Goal: Information Seeking & Learning: Learn about a topic

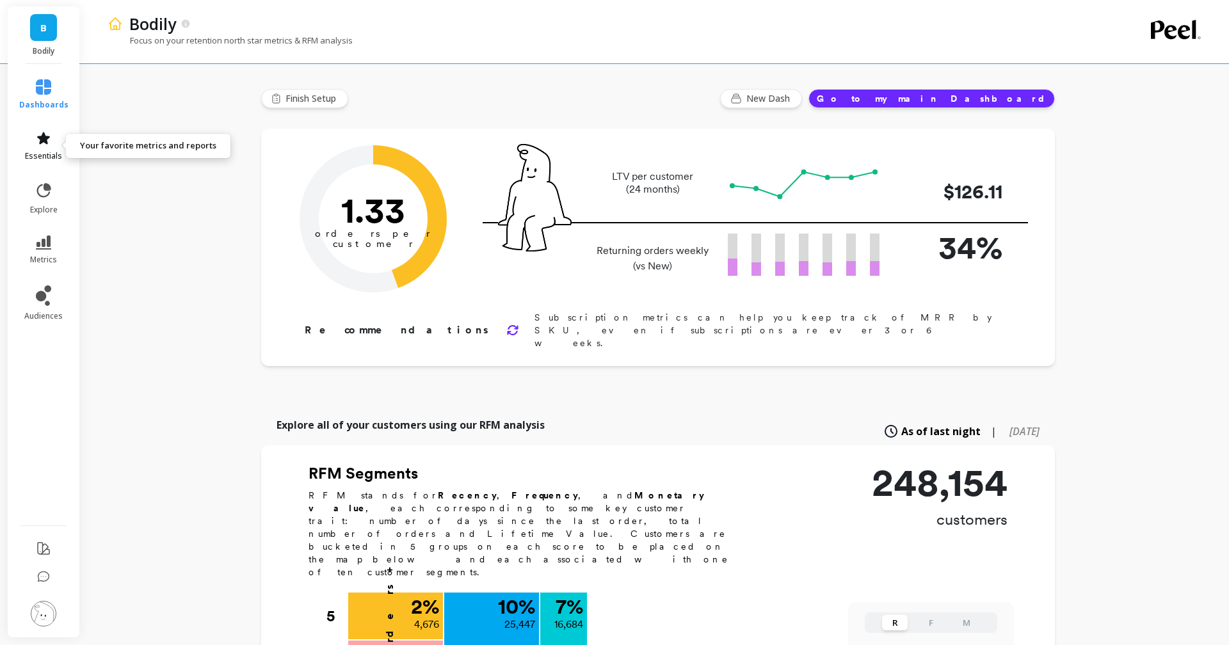
click at [48, 145] on icon at bounding box center [43, 138] width 15 height 15
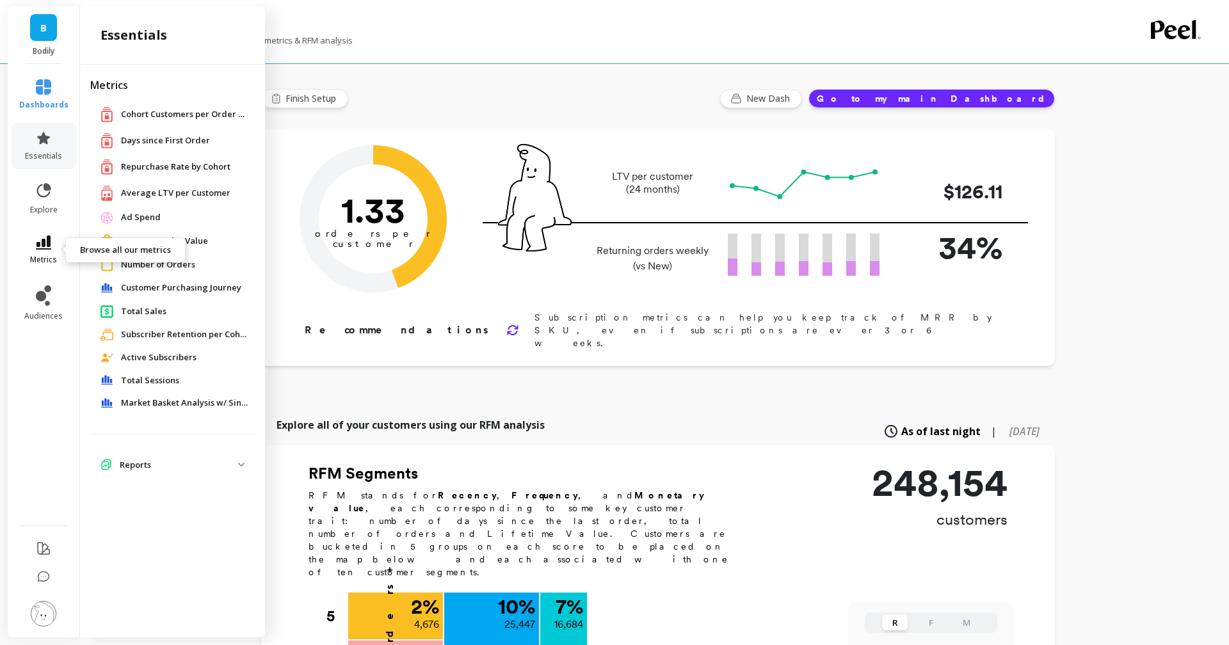
click at [45, 242] on icon at bounding box center [43, 243] width 15 height 14
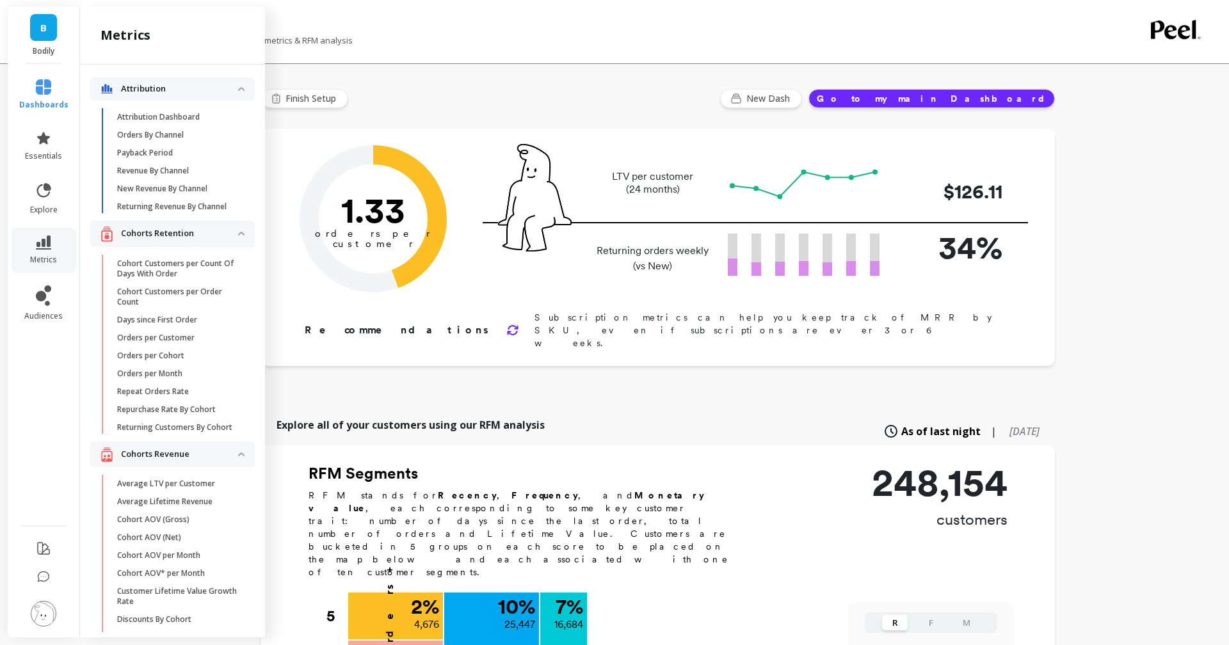
click at [727, 417] on div "Explore all of your customers using our RFM analysis As of last night | [DATE]" at bounding box center [658, 431] width 794 height 28
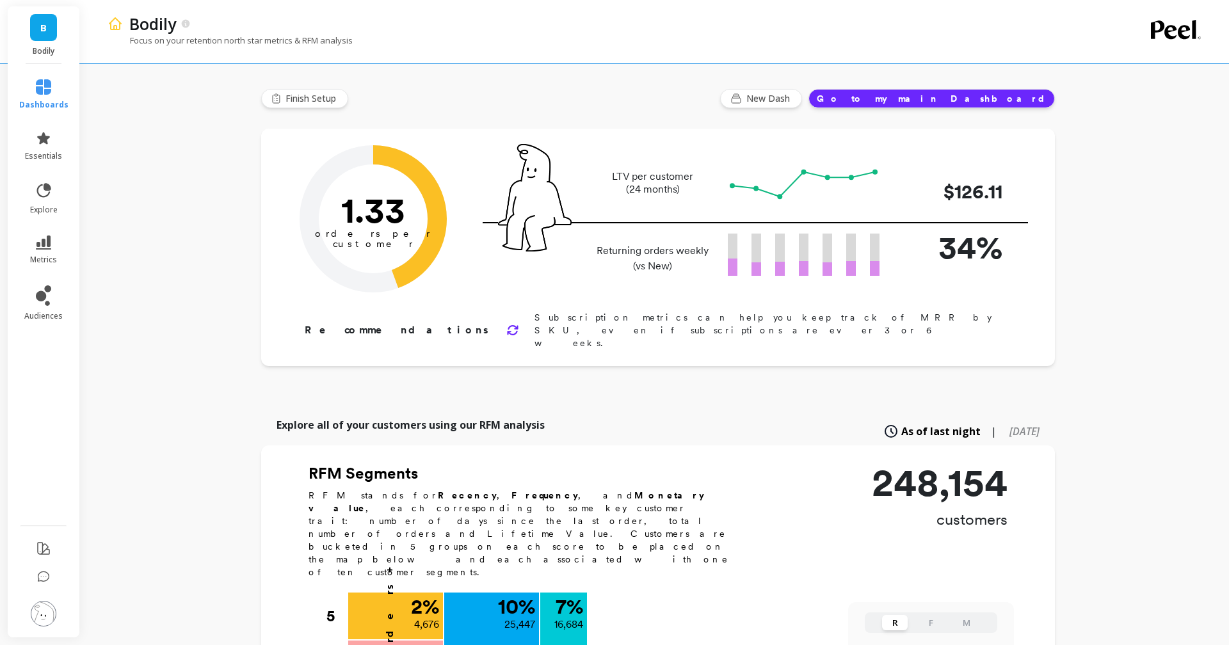
click at [807, 163] on div "LTV per customer (24 months) $126.11" at bounding box center [755, 183] width 545 height 45
click at [60, 147] on link "essentials" at bounding box center [43, 146] width 49 height 31
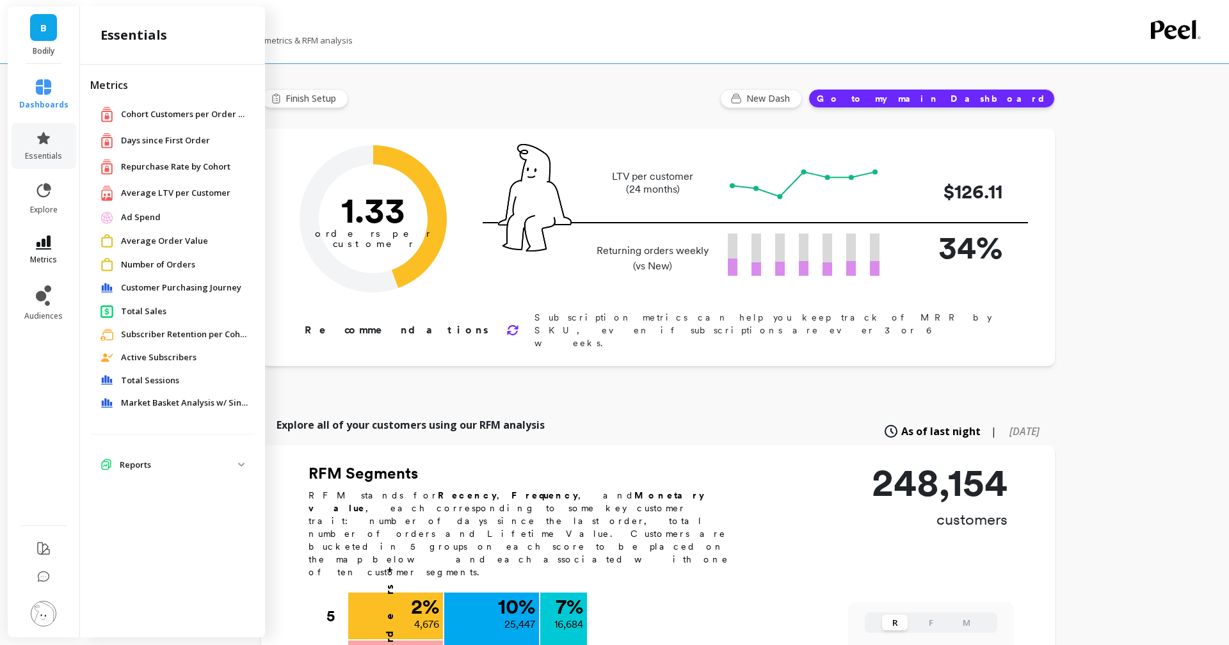
click at [47, 241] on icon at bounding box center [43, 243] width 15 height 14
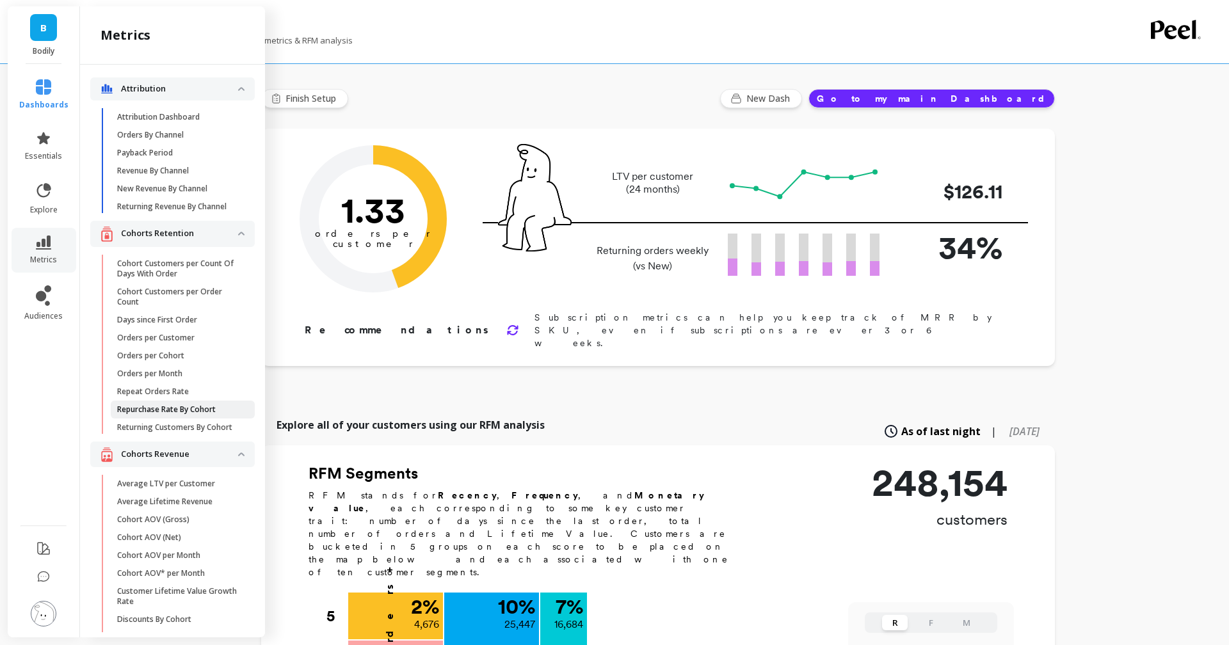
click at [200, 408] on p "Repurchase Rate By Cohort" at bounding box center [166, 410] width 99 height 10
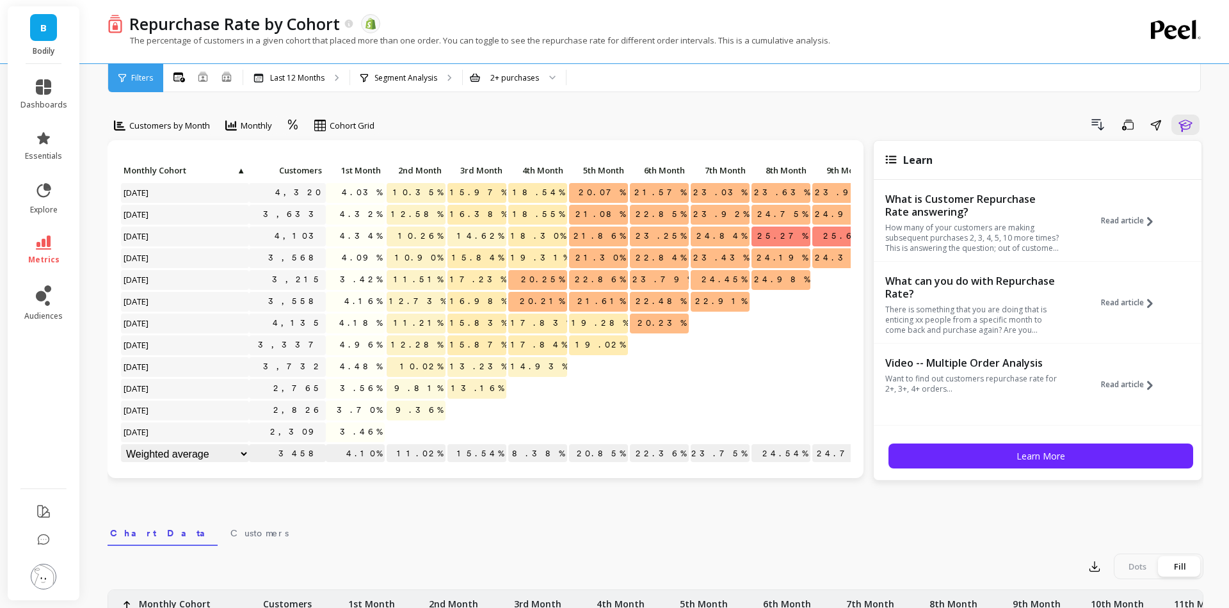
click at [44, 250] on link "metrics" at bounding box center [43, 250] width 47 height 29
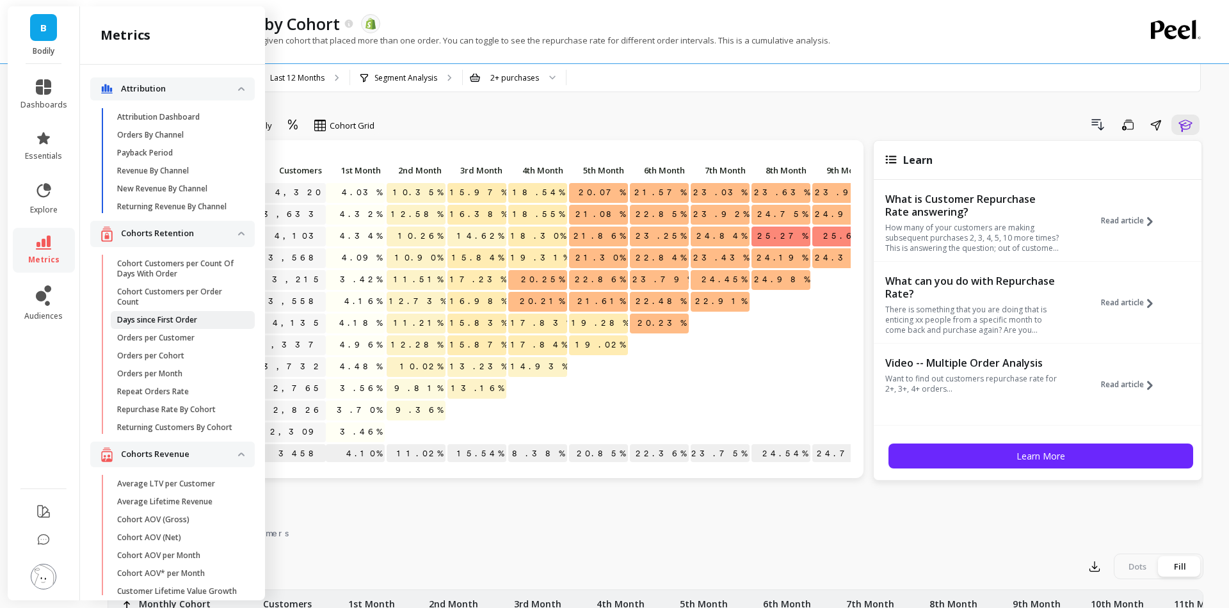
click at [164, 318] on p "Days since First Order" at bounding box center [157, 320] width 80 height 10
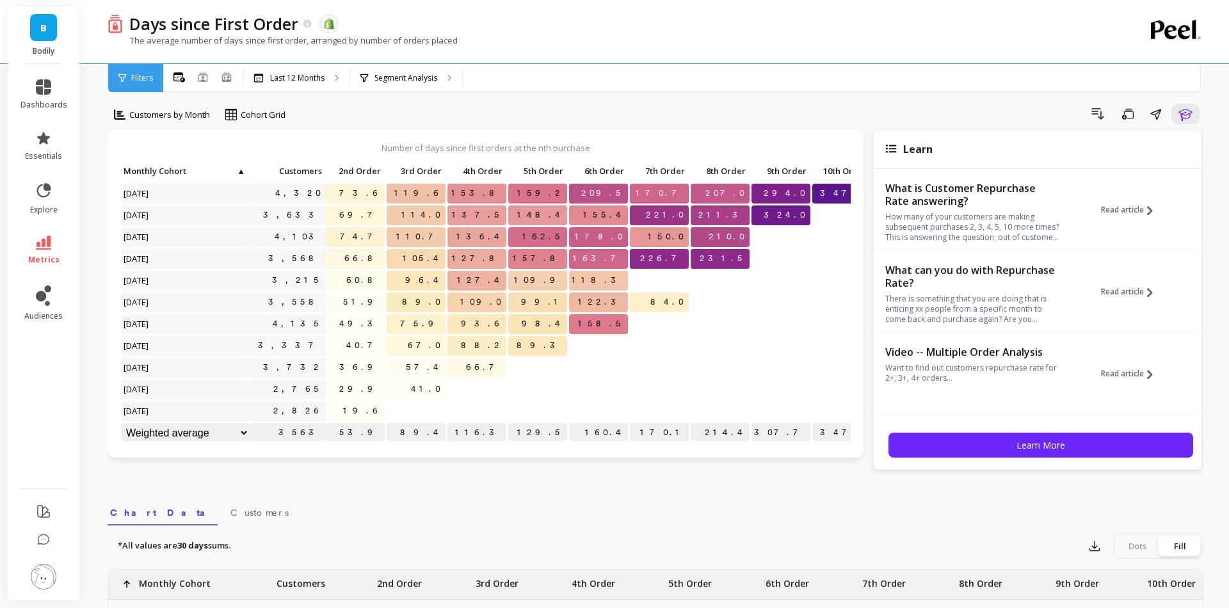
scroll to position [10, 0]
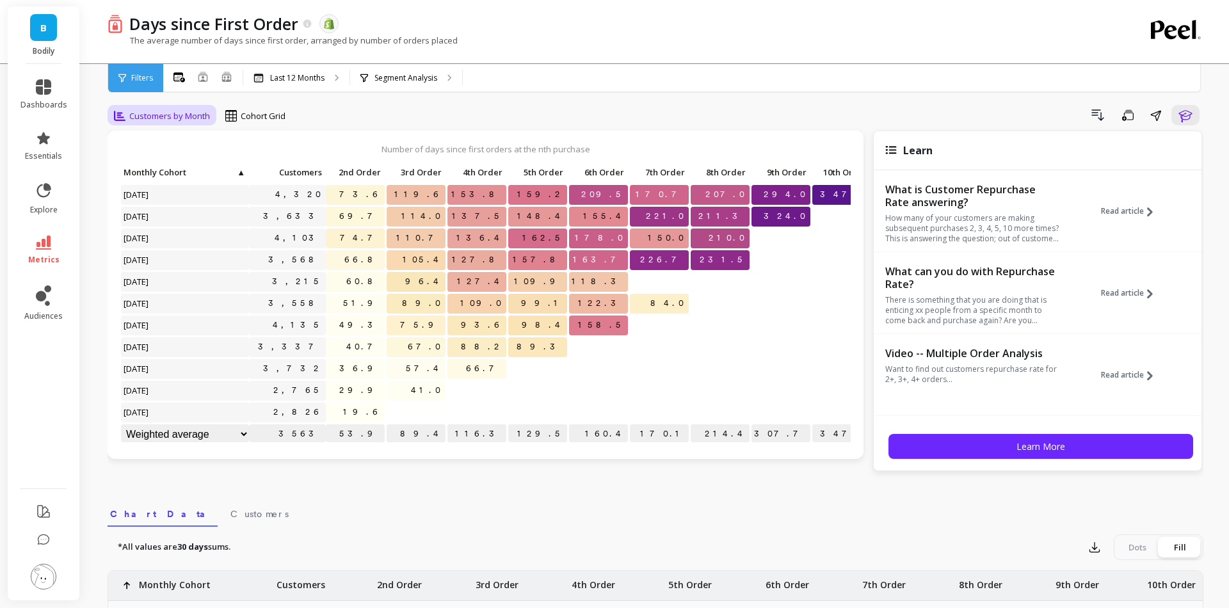
click at [193, 118] on span "Customers by Month" at bounding box center [169, 116] width 81 height 12
click at [255, 118] on span "Cohort Grid" at bounding box center [263, 116] width 45 height 12
click at [426, 75] on p "Segment Analysis" at bounding box center [406, 78] width 63 height 10
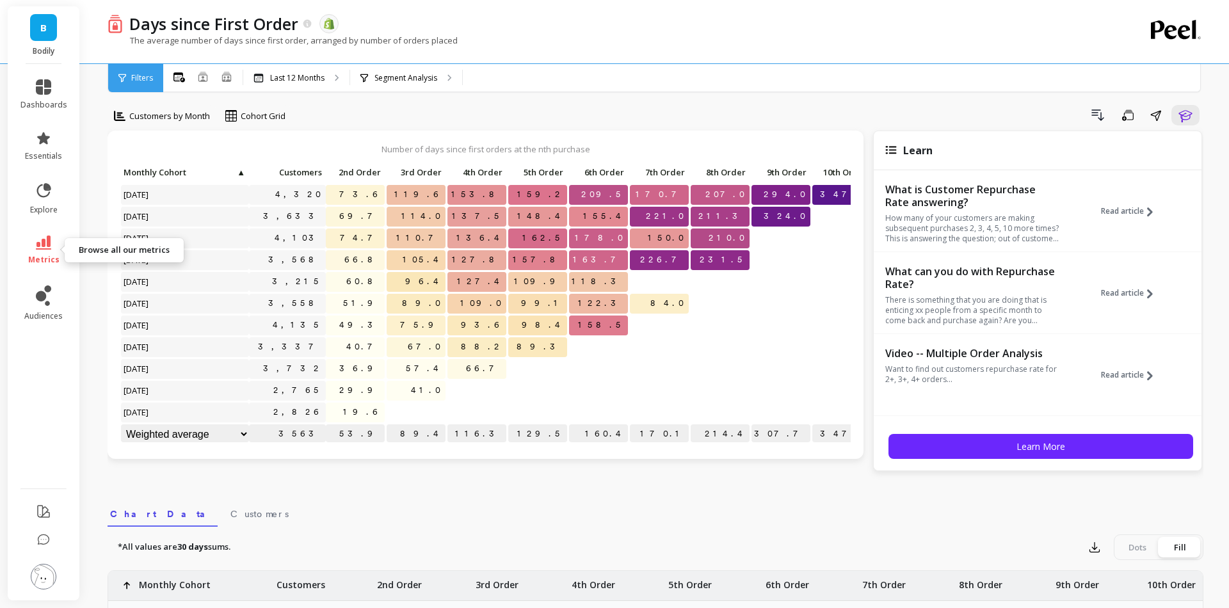
click at [38, 255] on span "metrics" at bounding box center [43, 260] width 31 height 10
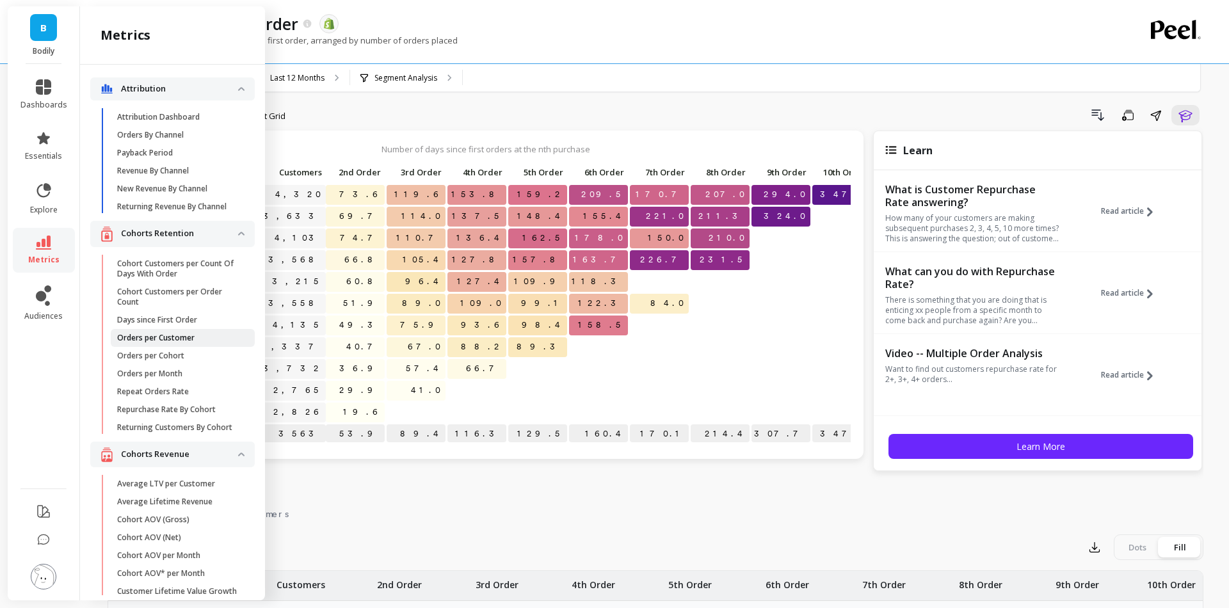
scroll to position [0, 0]
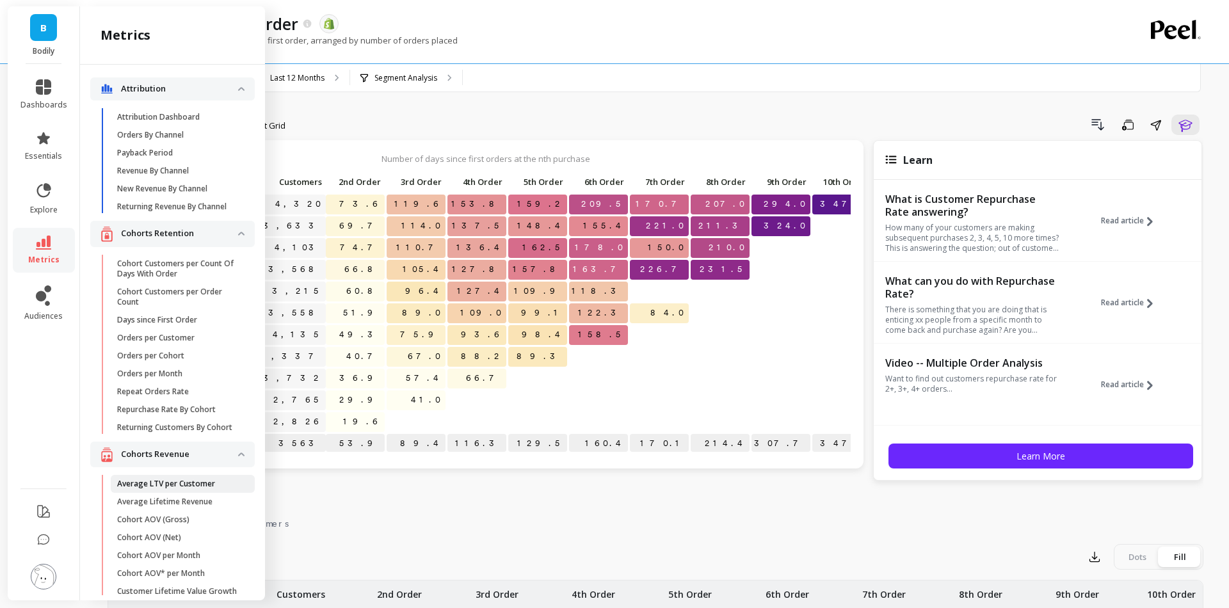
click at [186, 480] on p "Average LTV per Customer" at bounding box center [166, 484] width 98 height 10
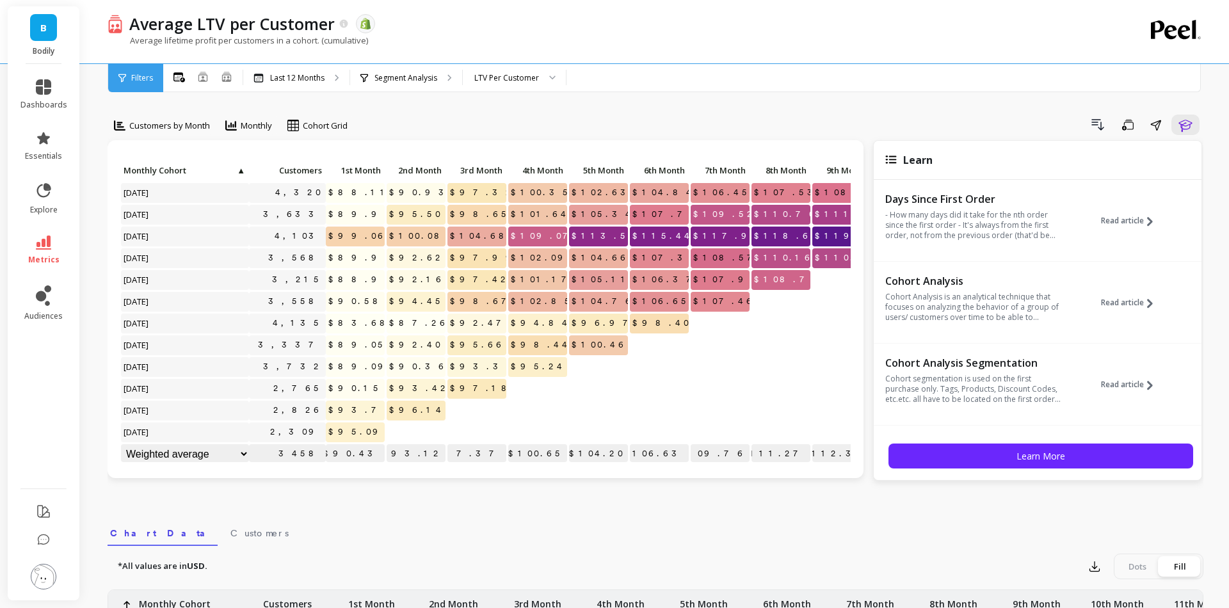
click at [401, 132] on div "Drill Down Save Share Learn" at bounding box center [780, 125] width 847 height 20
click at [386, 127] on div "Drill Down Save Share Learn" at bounding box center [780, 125] width 847 height 20
